Goal: Task Accomplishment & Management: Use online tool/utility

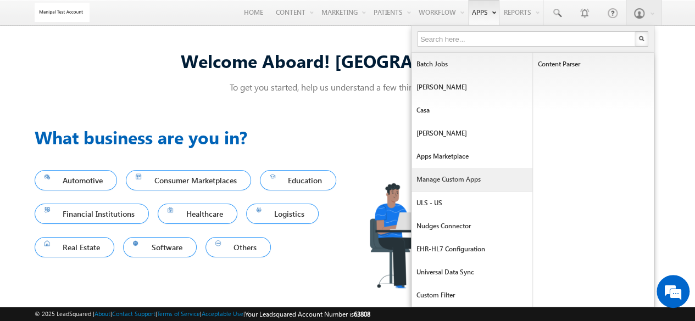
scroll to position [5, 0]
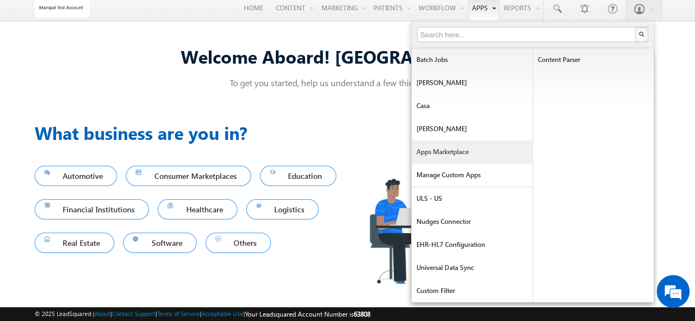
click at [458, 149] on link "Apps Marketplace" at bounding box center [472, 152] width 121 height 23
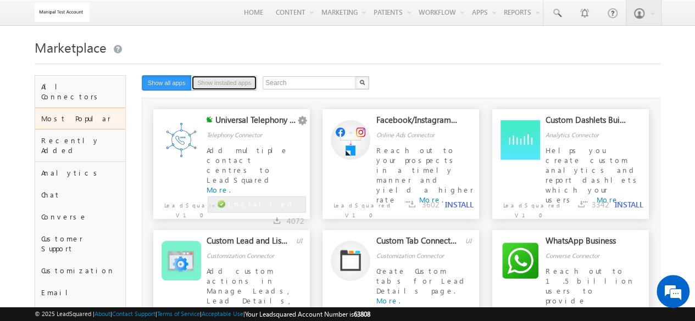
click at [220, 88] on button "Show installed apps" at bounding box center [224, 82] width 66 height 15
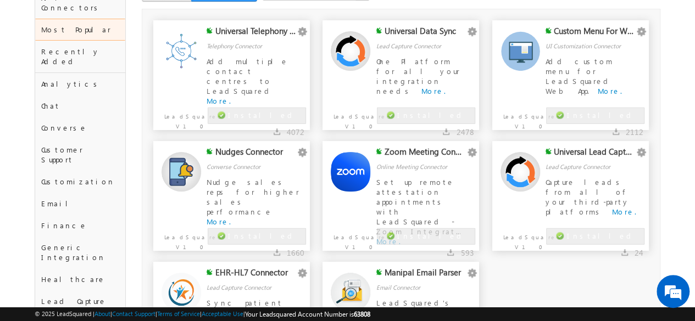
scroll to position [96, 0]
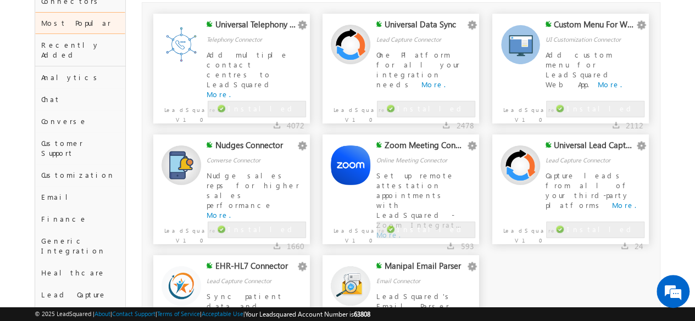
click at [479, 146] on div "Zoom Meeting Connector Configure Disable Remove Online Meeting Connector Set up…" at bounding box center [427, 171] width 103 height 62
drag, startPoint x: 471, startPoint y: 146, endPoint x: 460, endPoint y: 162, distance: 19.8
click at [465, 152] on div "Configure Disable Remove" at bounding box center [471, 146] width 13 height 12
click at [460, 162] on link "Configure" at bounding box center [449, 160] width 55 height 13
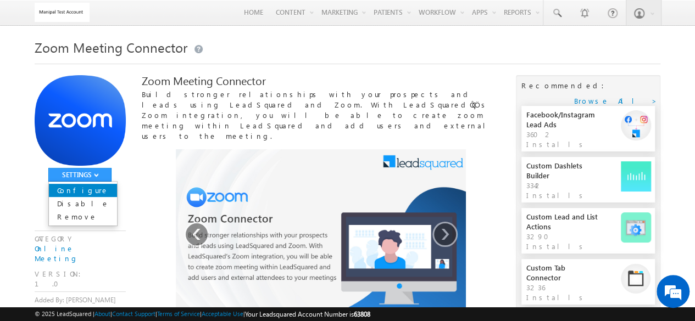
click at [81, 190] on link "Configure" at bounding box center [83, 190] width 68 height 13
click at [98, 187] on link "Configure" at bounding box center [83, 190] width 68 height 13
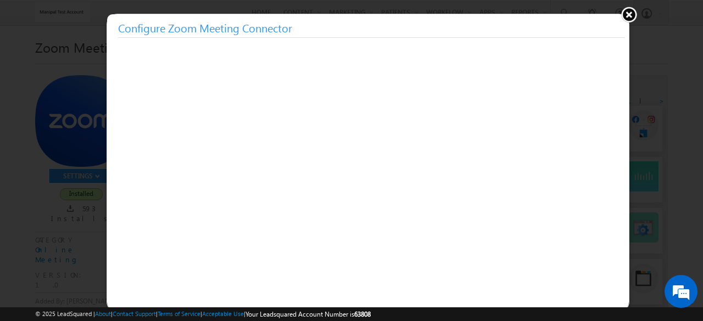
click at [631, 10] on button at bounding box center [629, 14] width 16 height 16
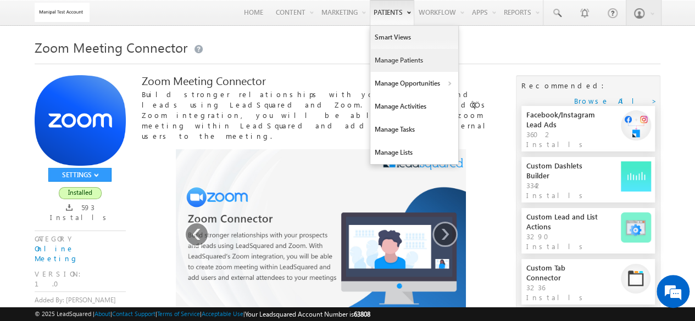
click at [402, 68] on link "Manage Patients" at bounding box center [414, 60] width 88 height 23
